Goal: Find specific page/section: Find specific page/section

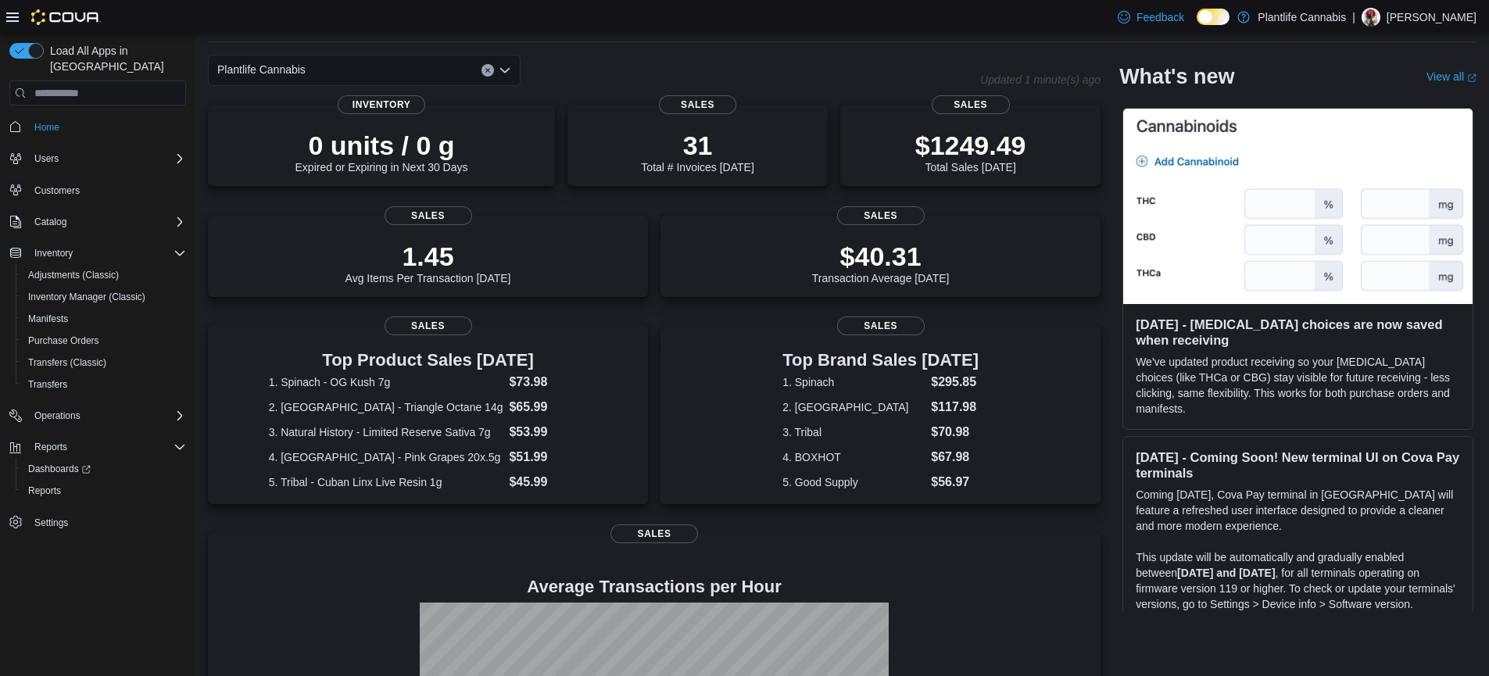
scroll to position [253, 0]
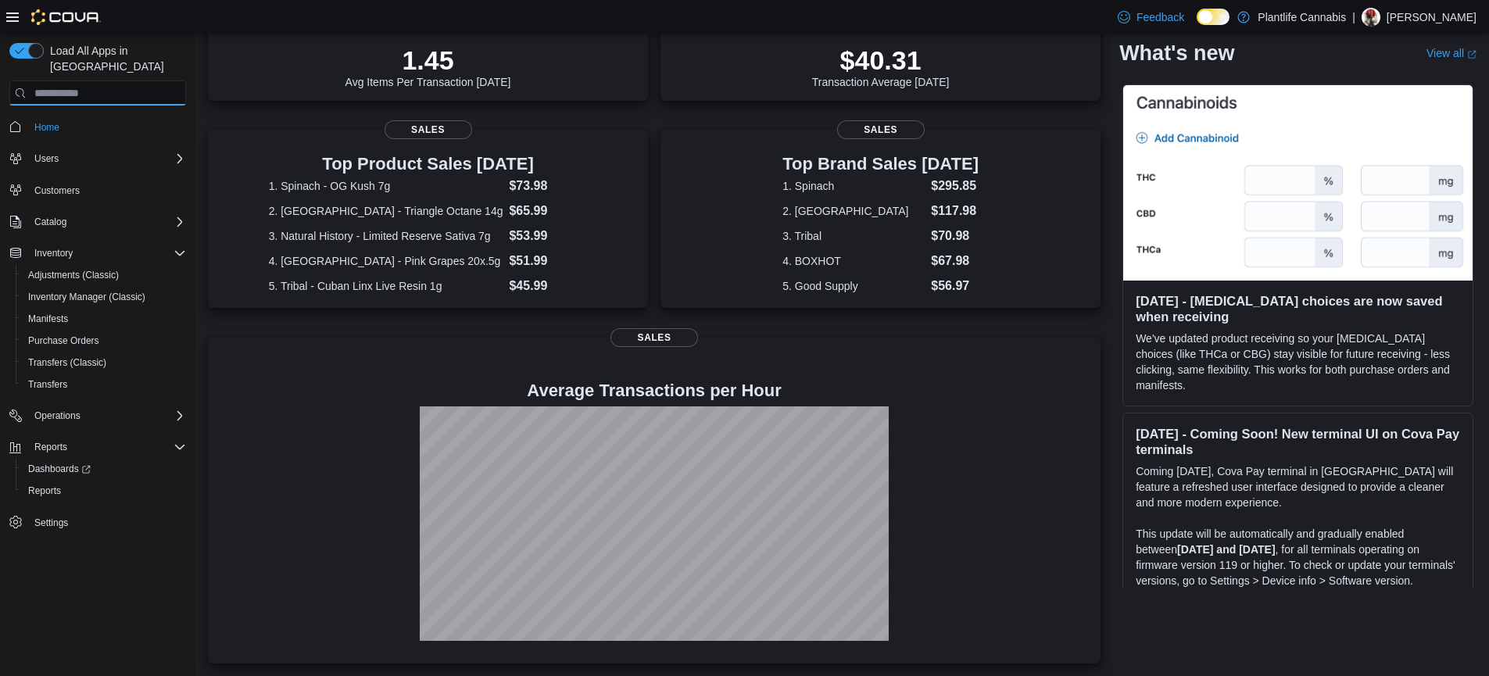
click at [67, 80] on input "search" at bounding box center [97, 92] width 177 height 25
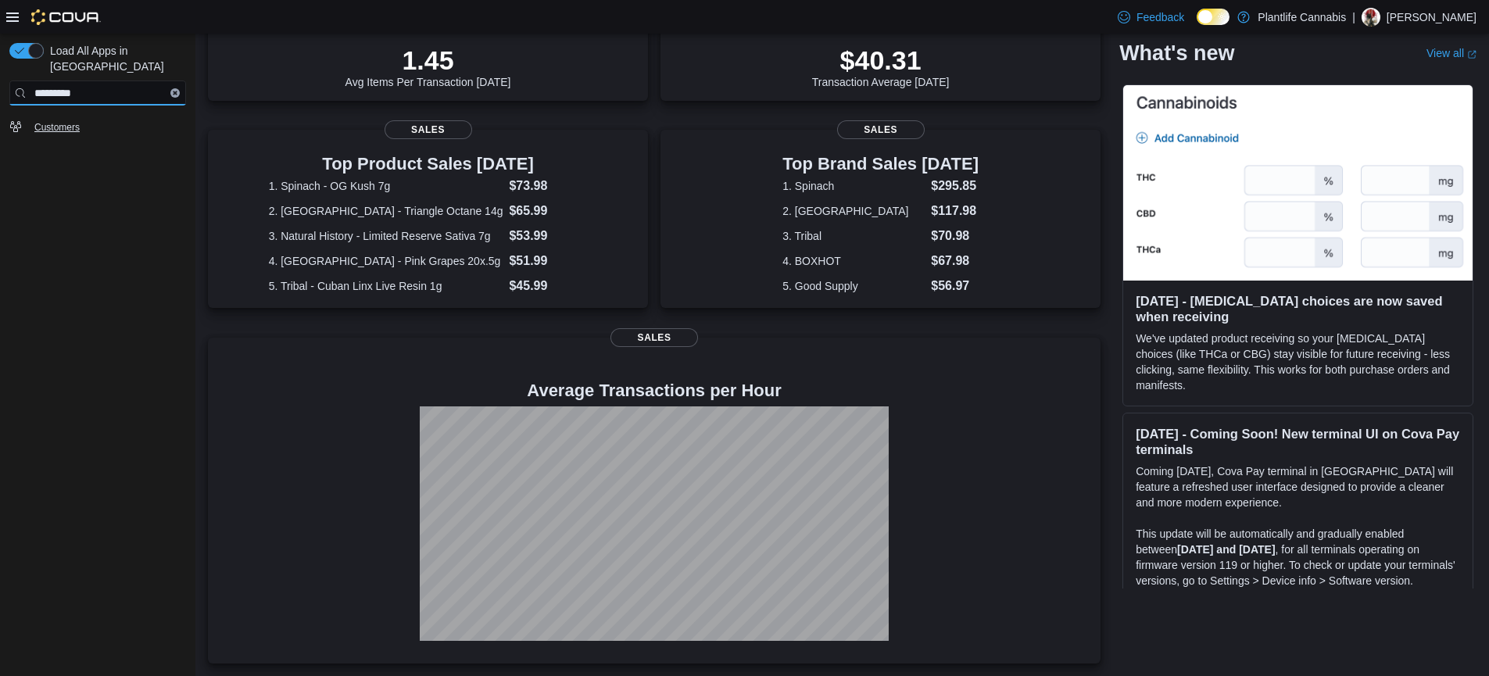
type input "*********"
click at [42, 121] on span "Customers" at bounding box center [56, 127] width 45 height 13
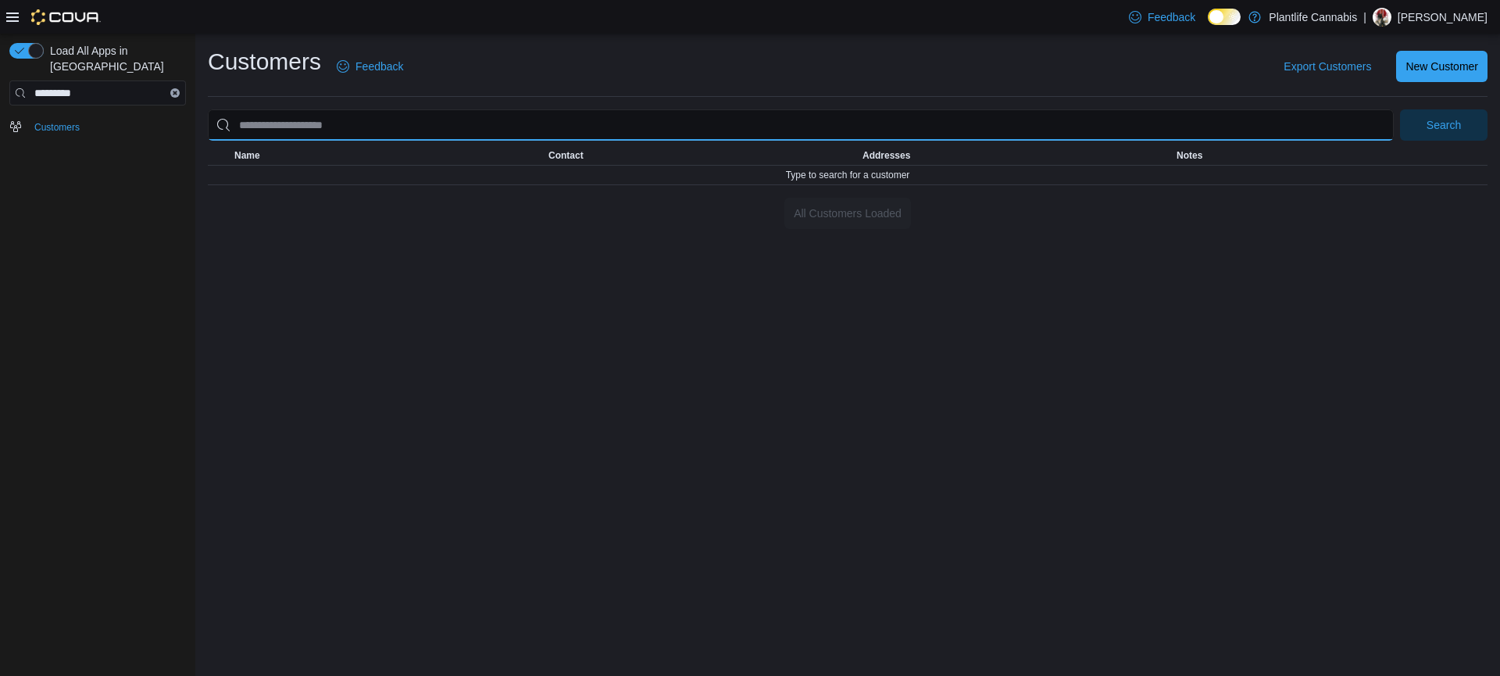
click at [331, 127] on input "search" at bounding box center [801, 124] width 1186 height 31
type input "**********"
click at [1400, 109] on button "Search" at bounding box center [1444, 124] width 88 height 31
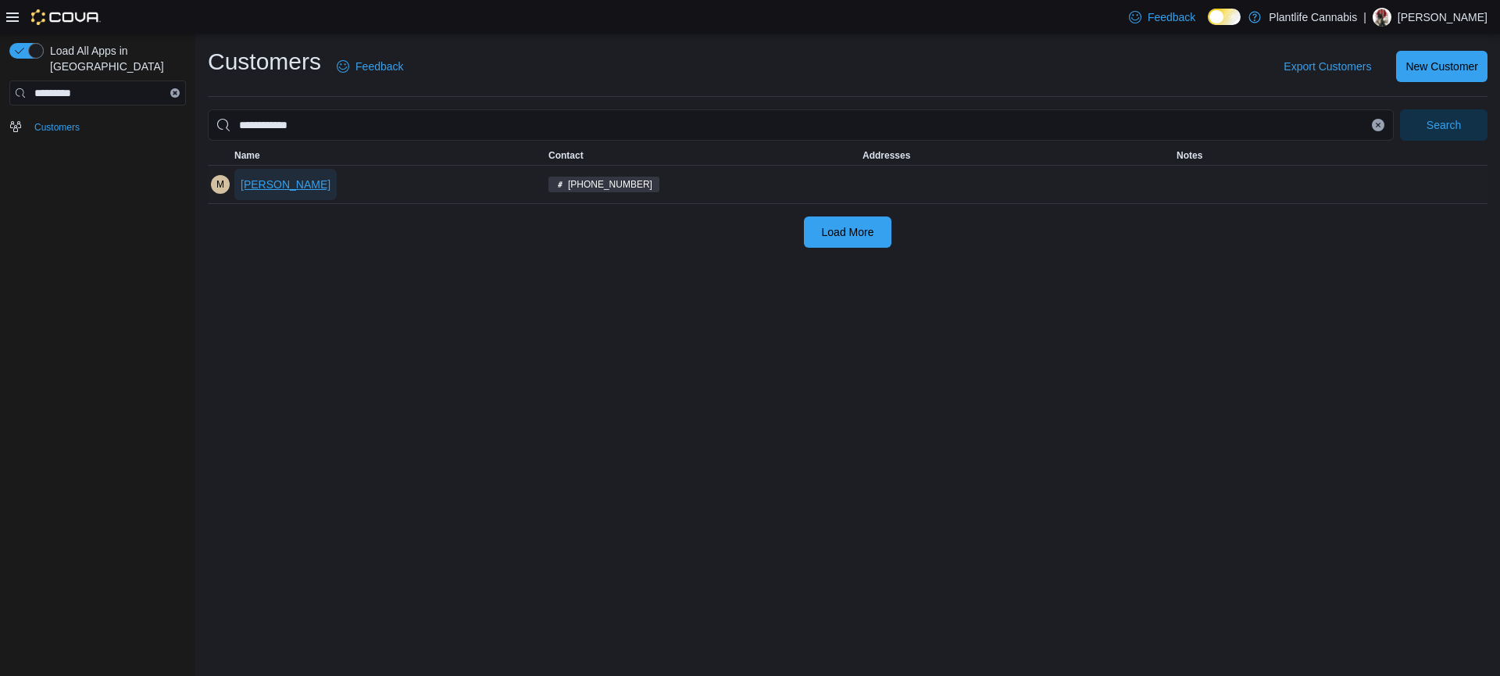
click at [289, 187] on span "Martin Drost" at bounding box center [286, 185] width 90 height 16
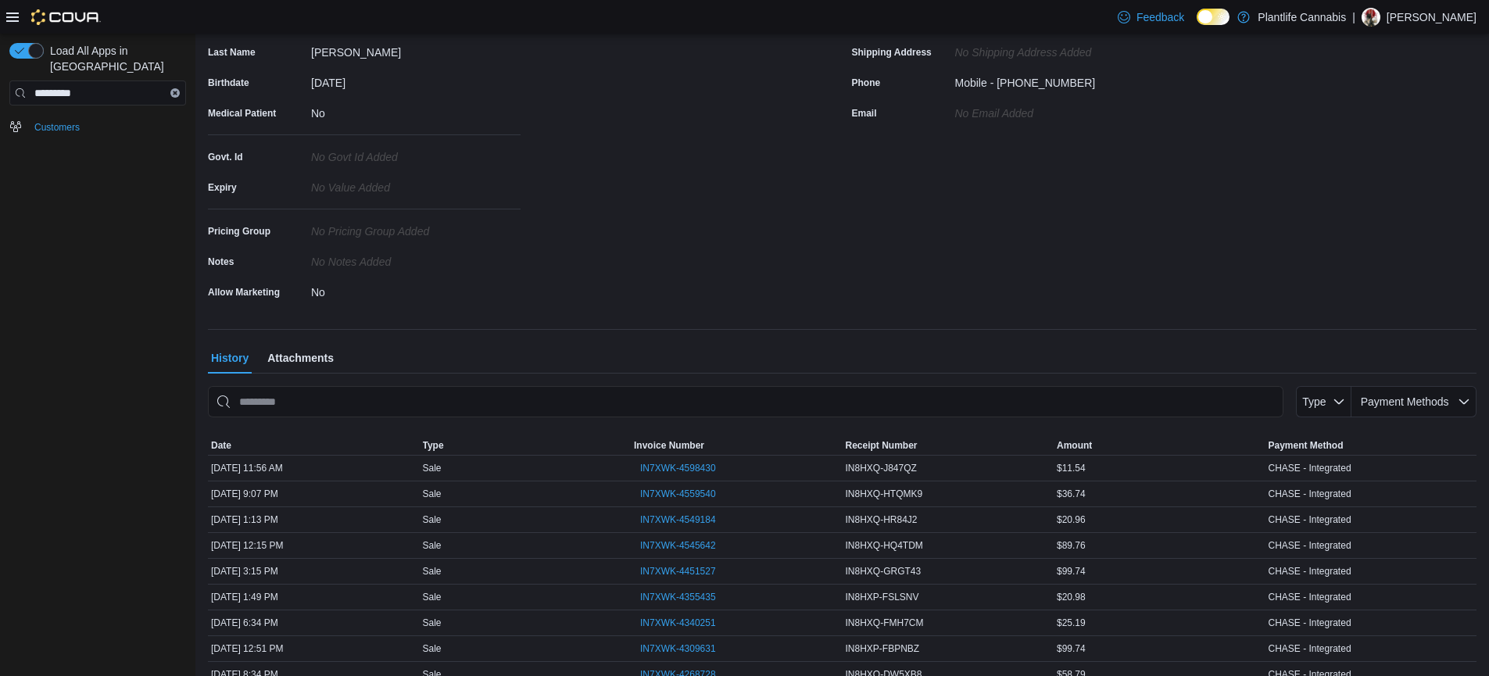
scroll to position [303, 0]
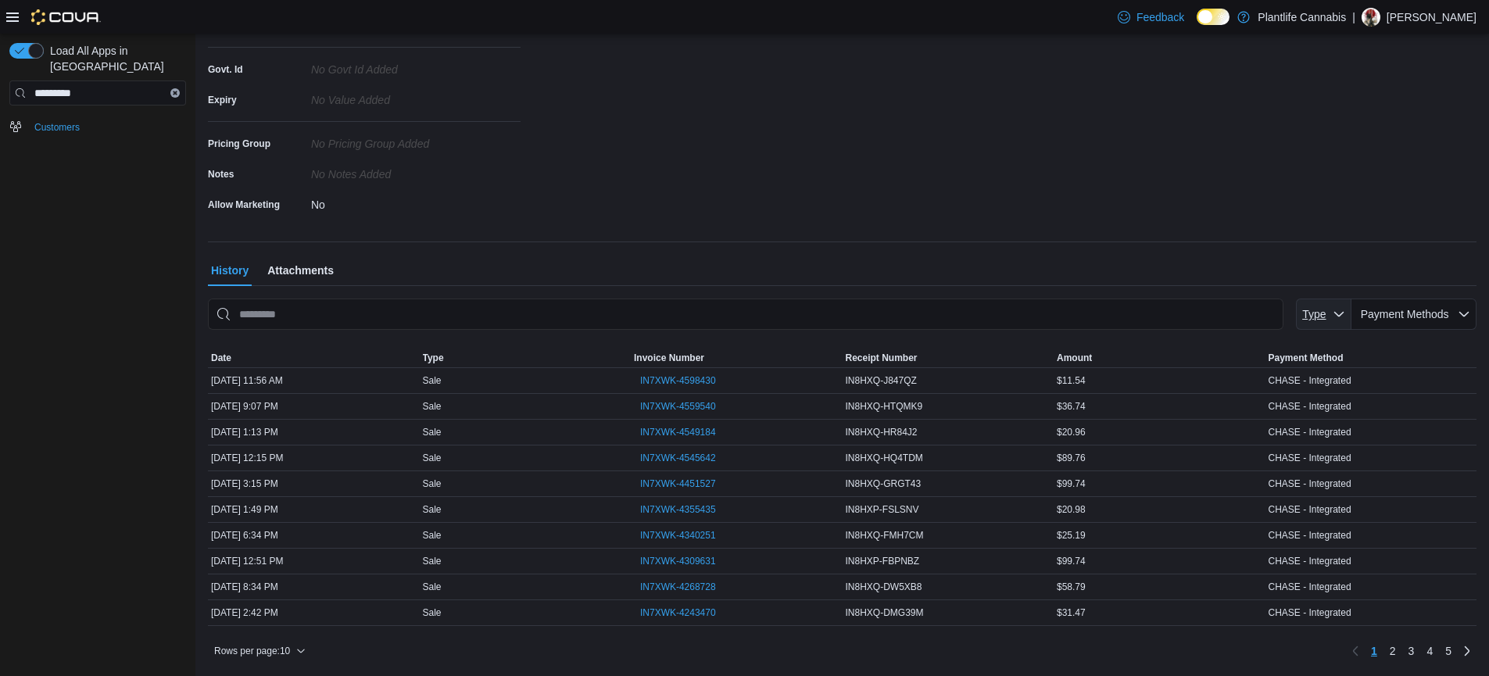
click at [1346, 321] on span "Type" at bounding box center [1324, 314] width 44 height 31
click at [1452, 325] on span "Payment Methods" at bounding box center [1413, 314] width 113 height 31
click at [673, 252] on div "Customers Martin Martin Drost Feedback Merge Customers Customer Details Custome…" at bounding box center [842, 206] width 1268 height 914
click at [289, 273] on span "Attachments" at bounding box center [300, 270] width 66 height 31
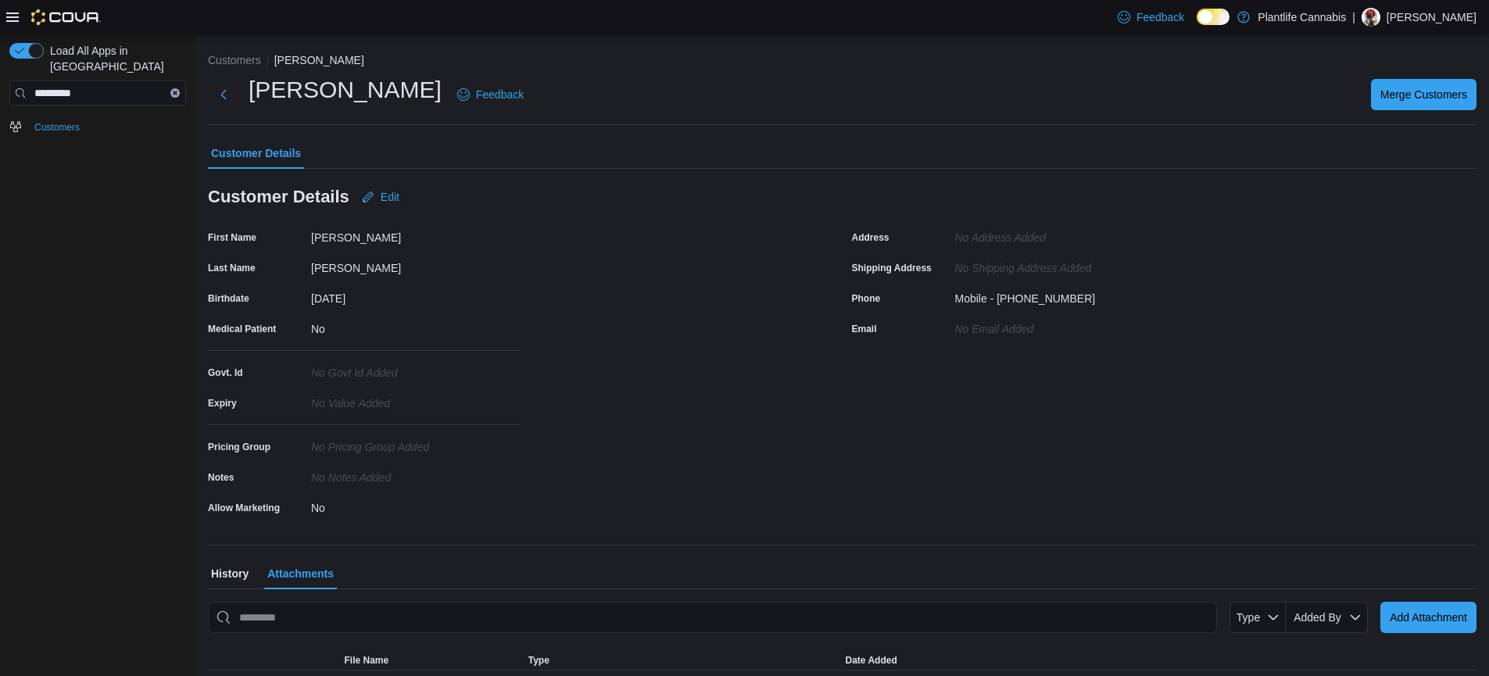
scroll to position [27, 0]
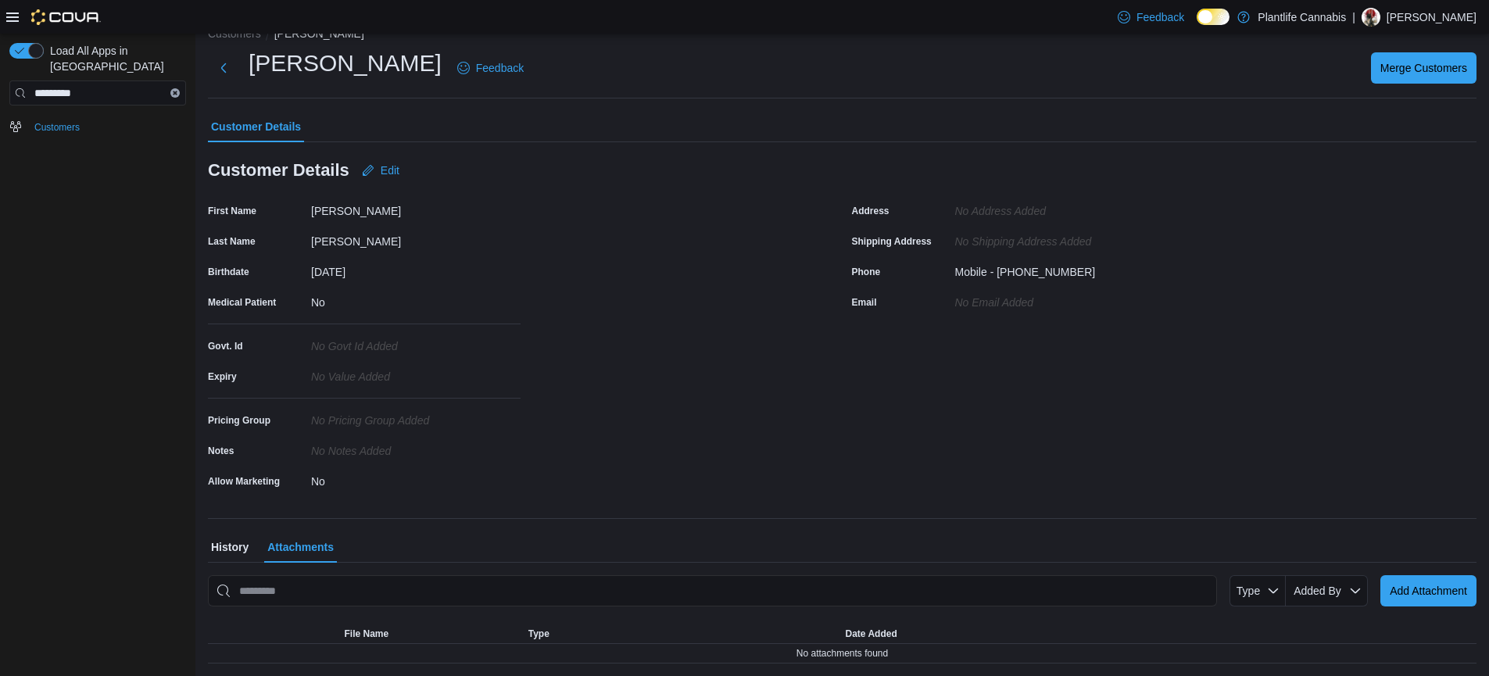
click at [238, 547] on span "History" at bounding box center [230, 546] width 38 height 31
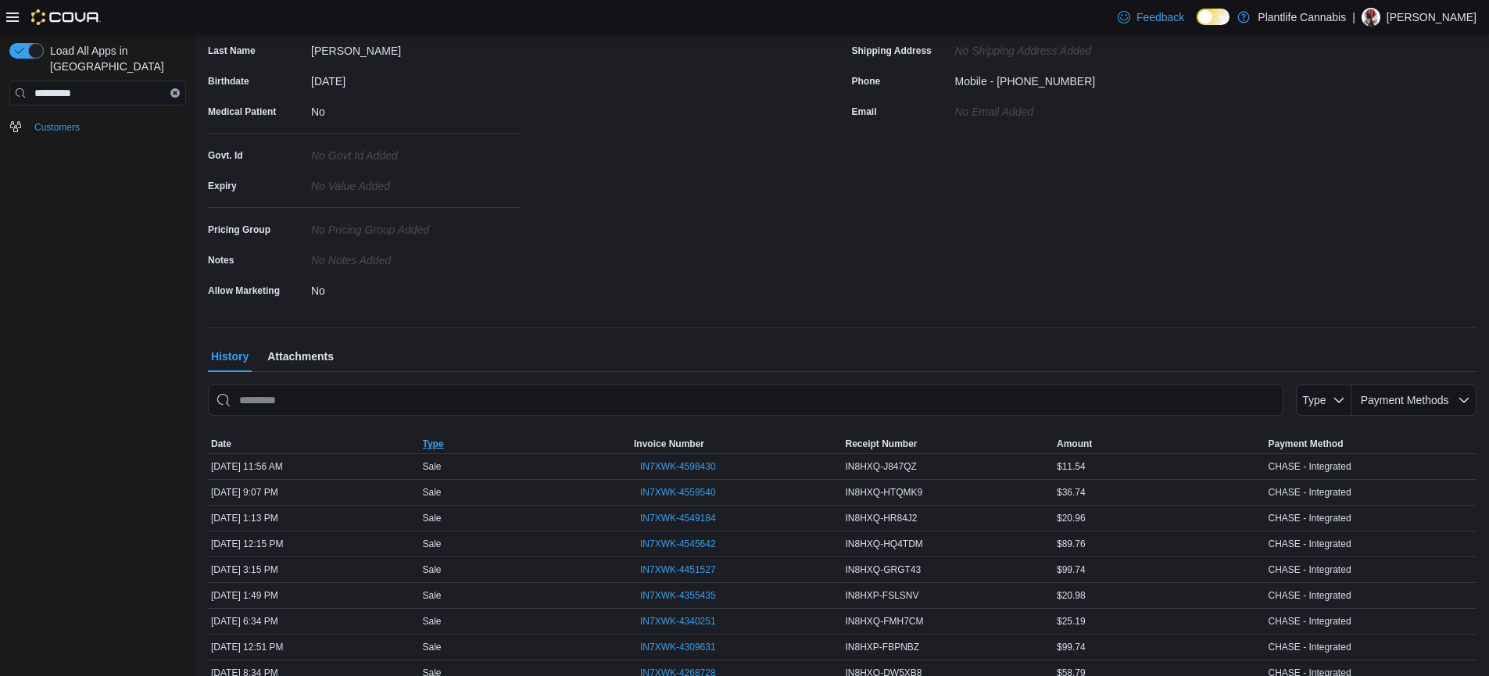
scroll to position [303, 0]
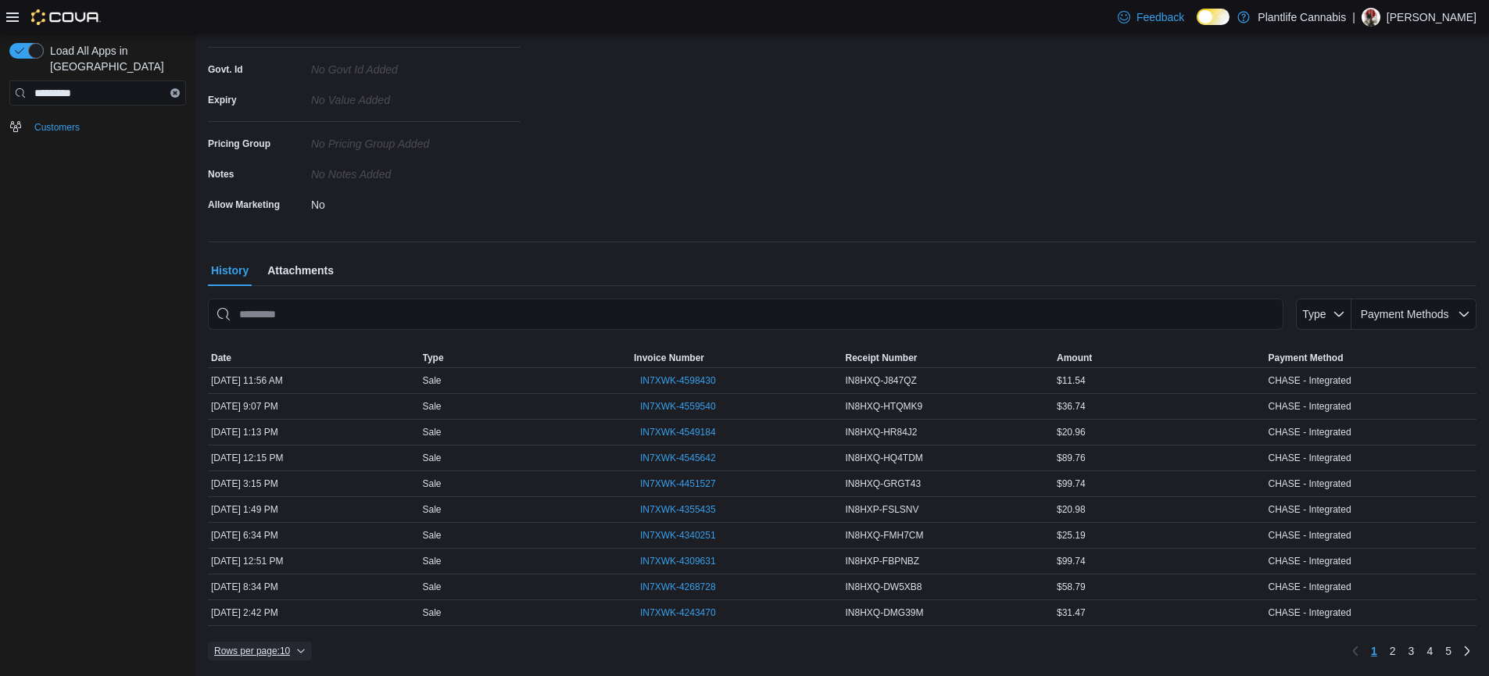
click at [312, 655] on button "Rows per page : 10" at bounding box center [260, 651] width 104 height 19
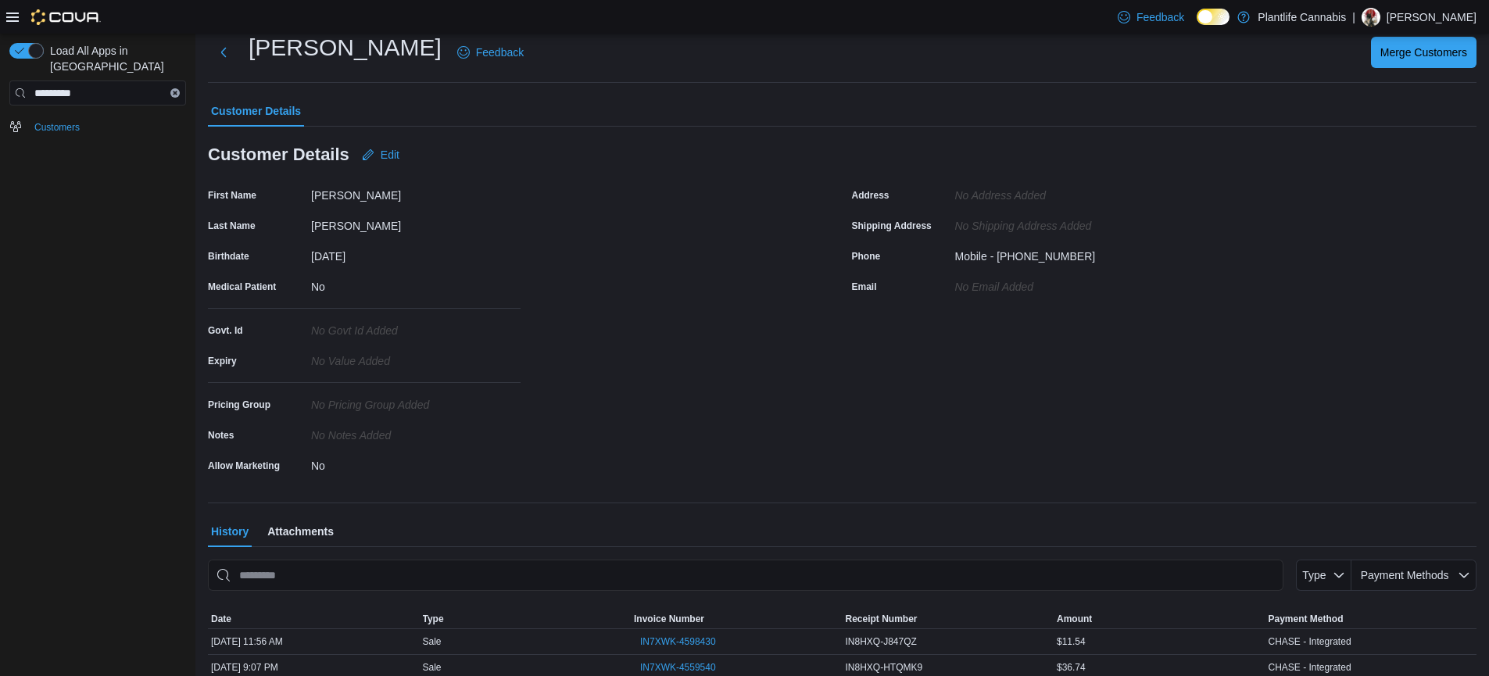
scroll to position [0, 0]
